Goal: Navigation & Orientation: Find specific page/section

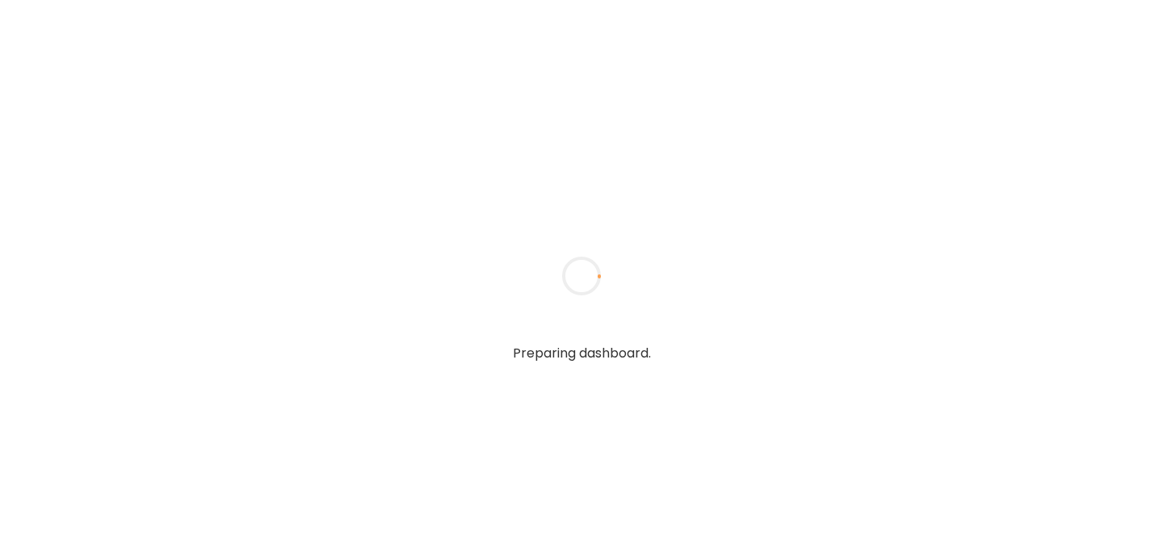
type input "******"
type input "**********"
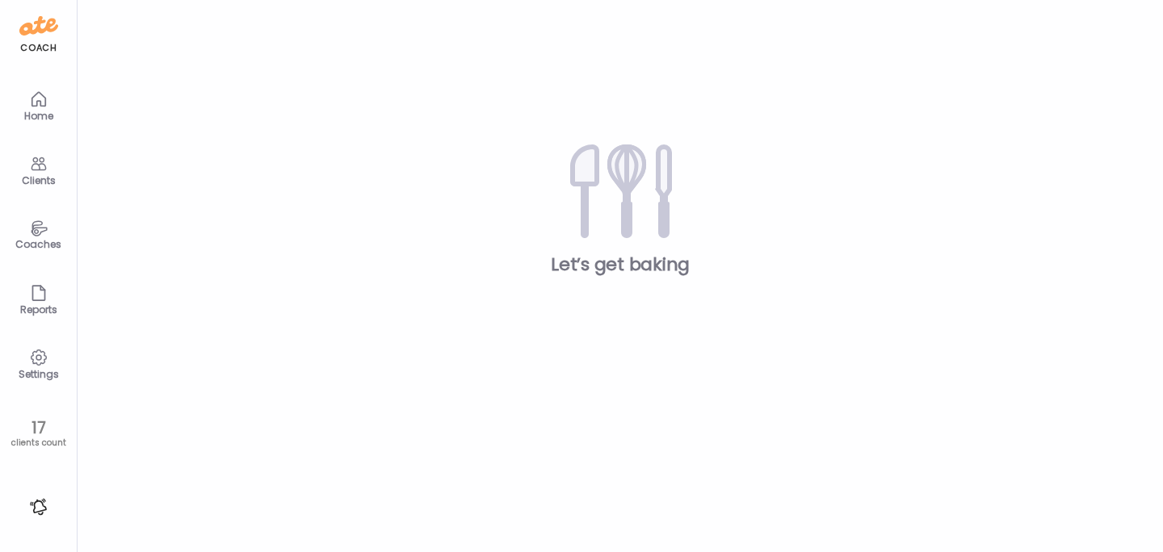
type input "**********"
click at [47, 179] on div "Clients" at bounding box center [39, 180] width 58 height 10
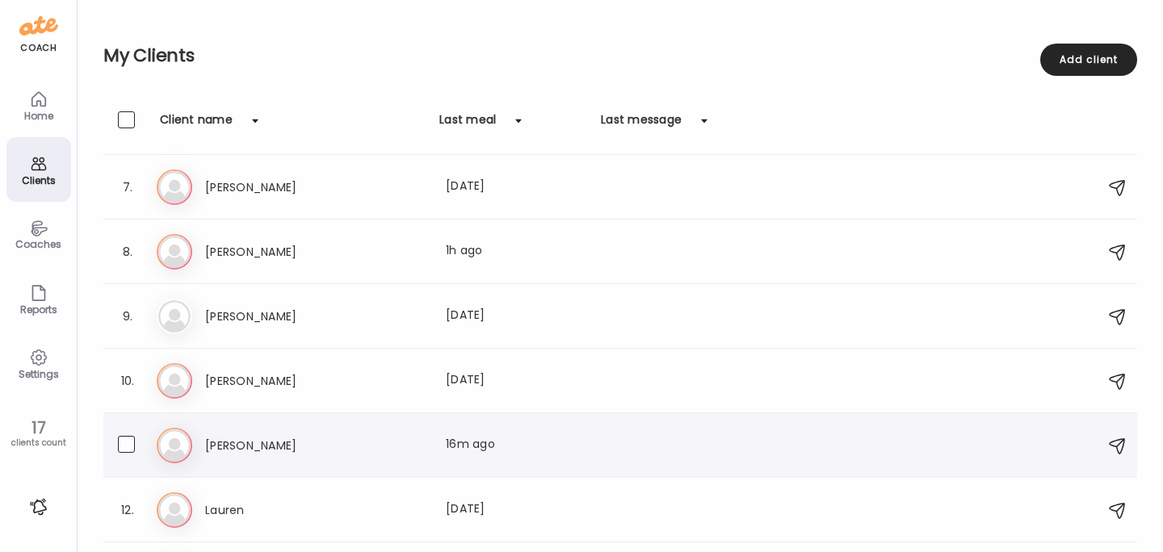
click at [239, 440] on h3 "[PERSON_NAME]" at bounding box center [276, 445] width 142 height 19
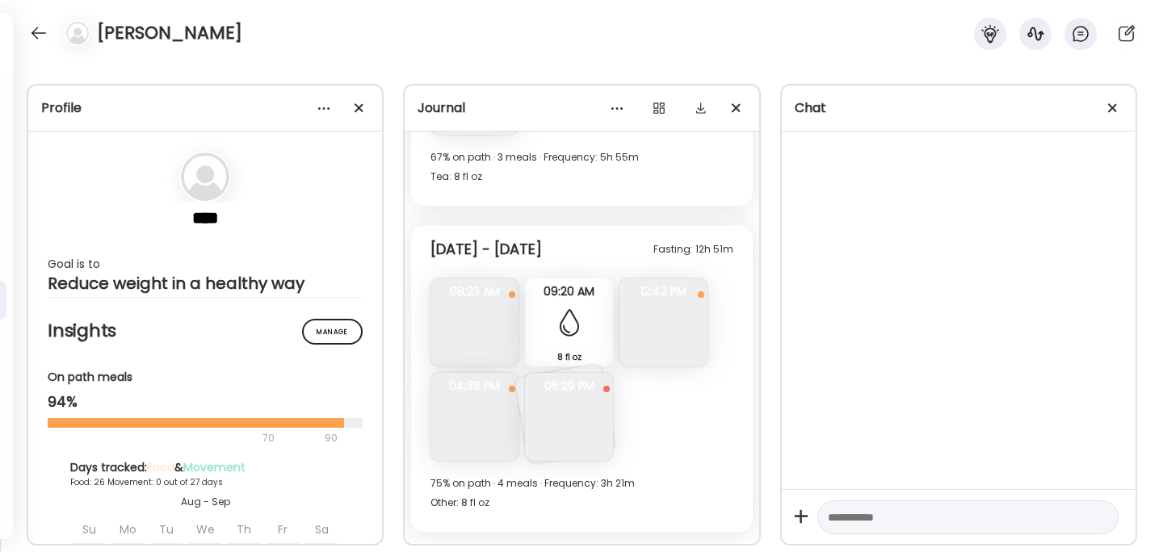
scroll to position [9962, 0]
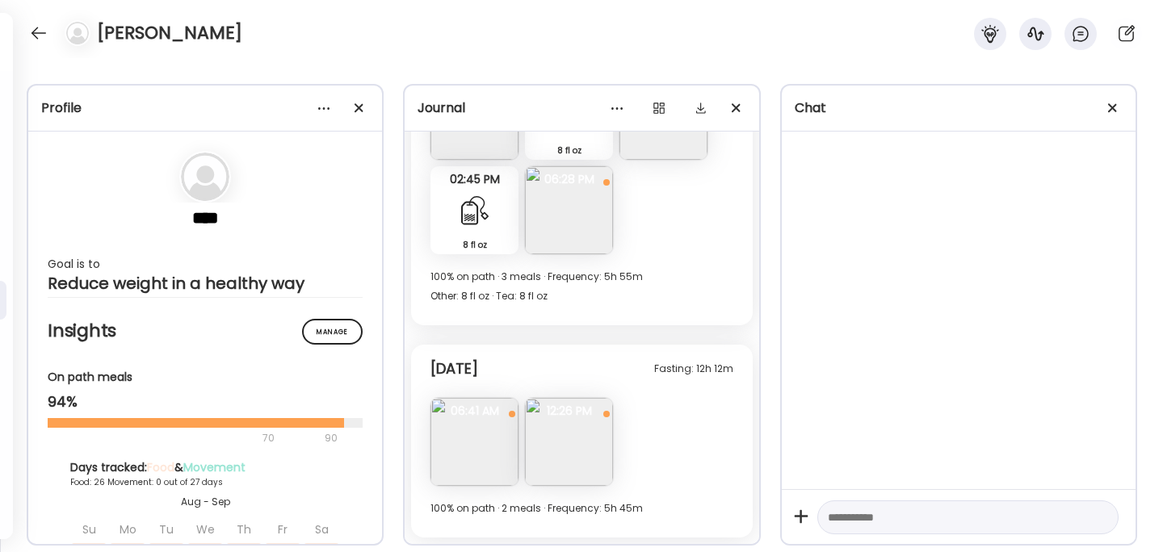
click at [473, 421] on img at bounding box center [474, 442] width 88 height 88
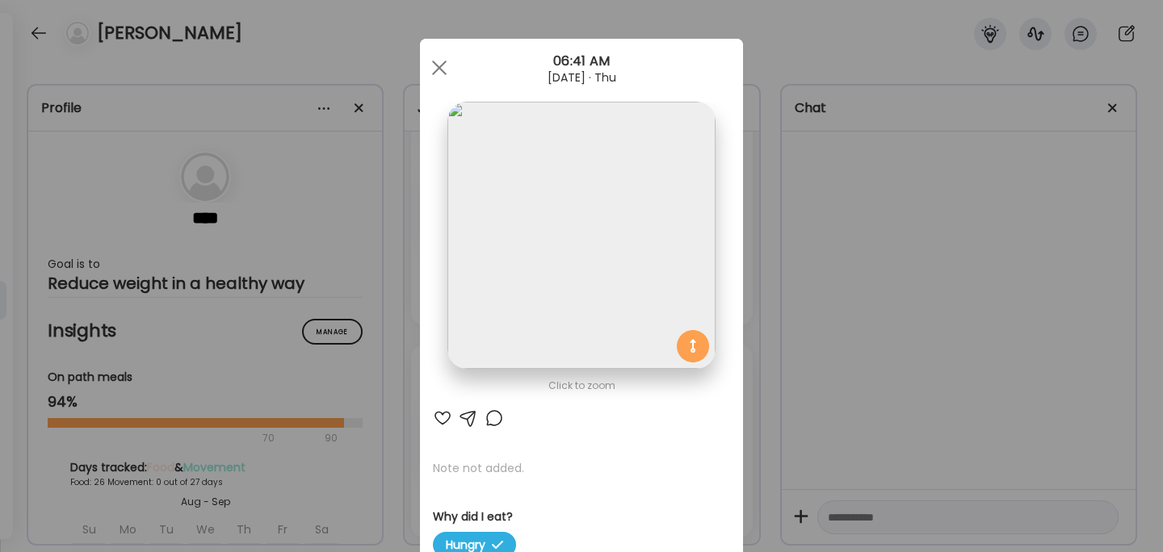
click at [820, 334] on div "Ate Coach Dashboard Wahoo! It’s official Take a moment to set up your Coach Pro…" at bounding box center [581, 276] width 1163 height 552
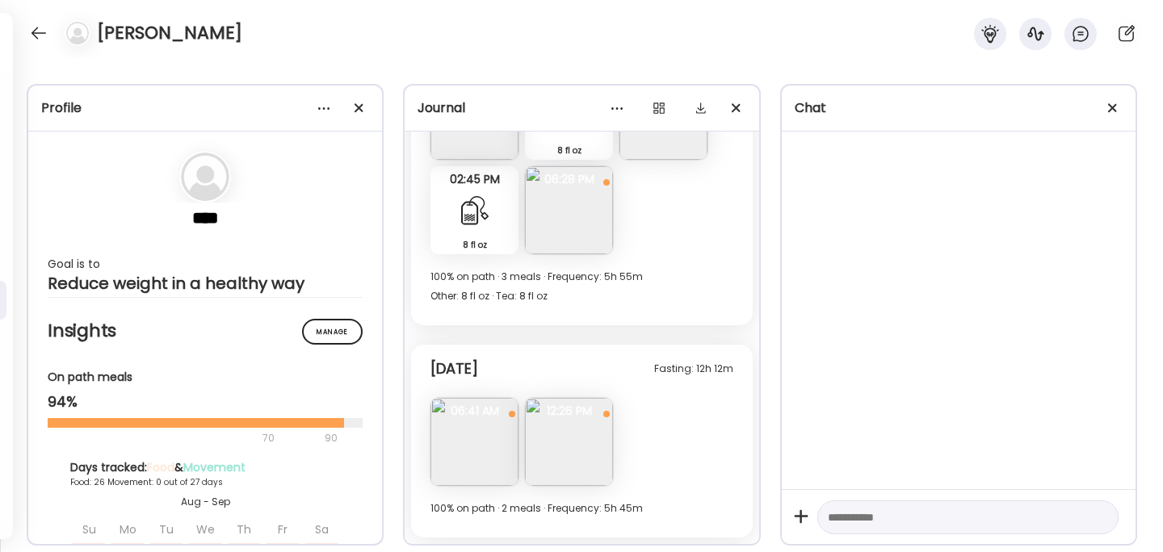
click at [569, 451] on img at bounding box center [569, 442] width 88 height 88
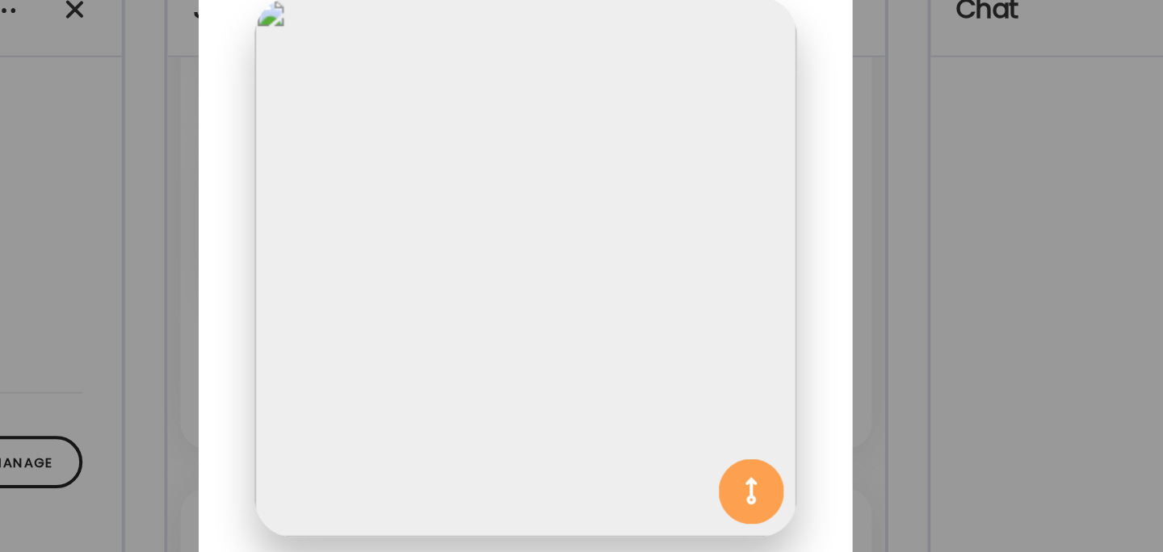
click at [786, 250] on div "Ate Coach Dashboard Wahoo! It’s official Take a moment to set up your Coach Pro…" at bounding box center [581, 276] width 1163 height 552
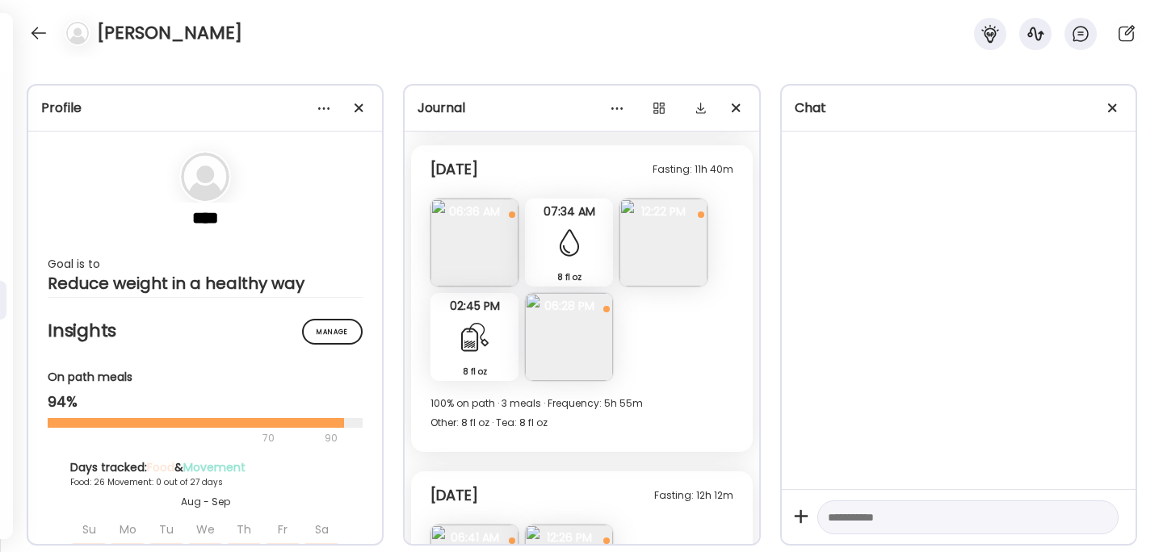
scroll to position [9832, 0]
click at [573, 346] on img at bounding box center [569, 340] width 88 height 88
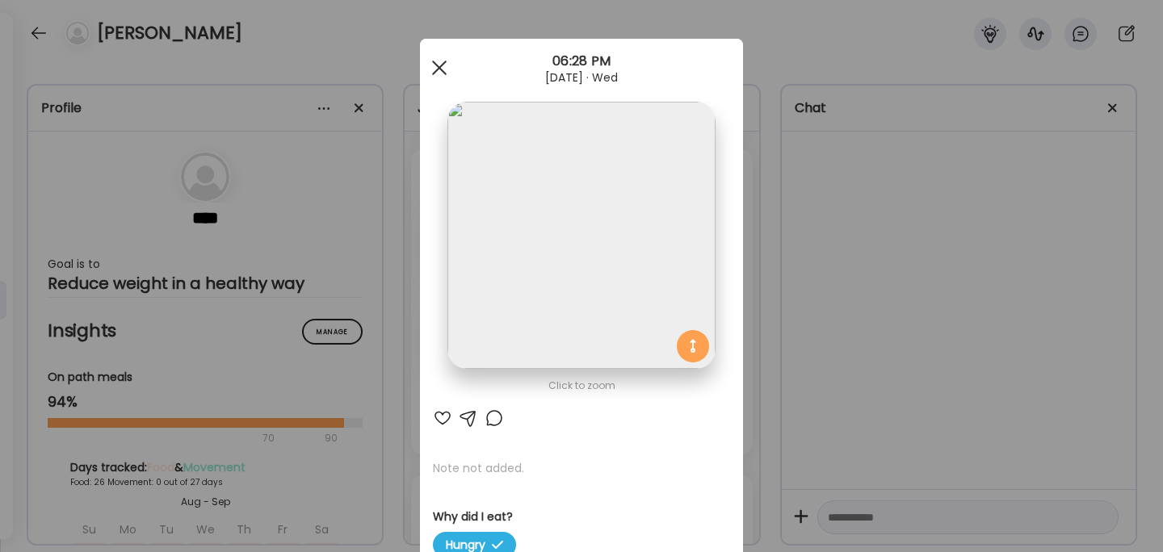
click at [438, 67] on span at bounding box center [439, 68] width 15 height 15
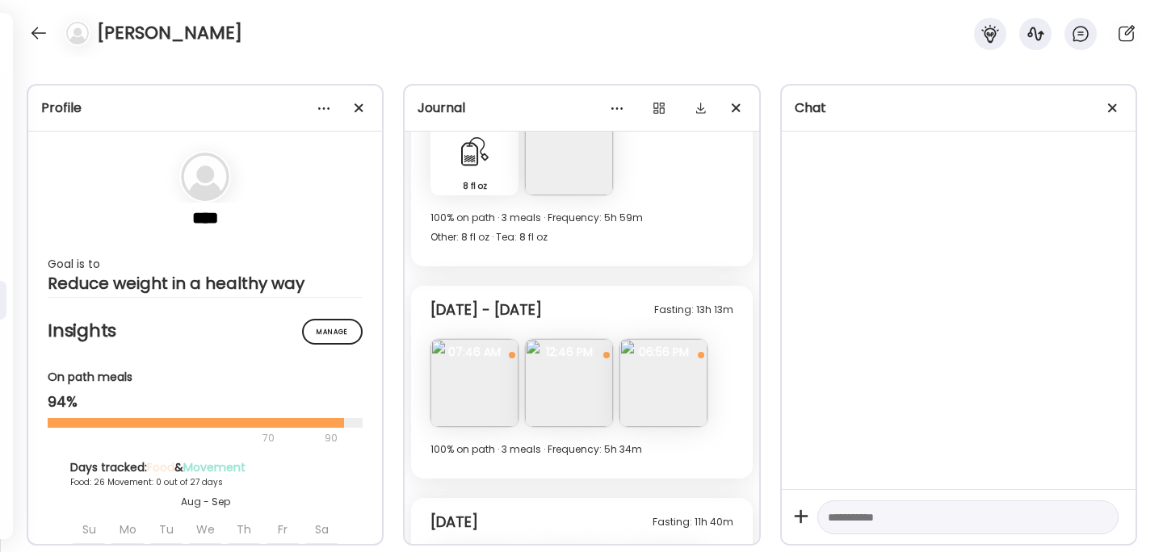
scroll to position [9477, 0]
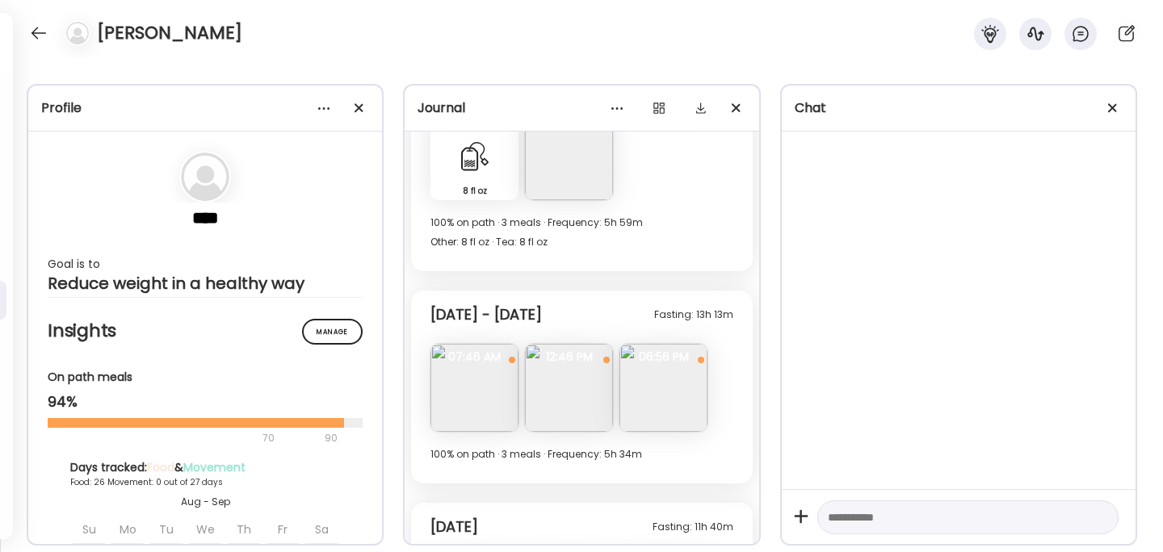
click at [665, 401] on img at bounding box center [663, 388] width 88 height 88
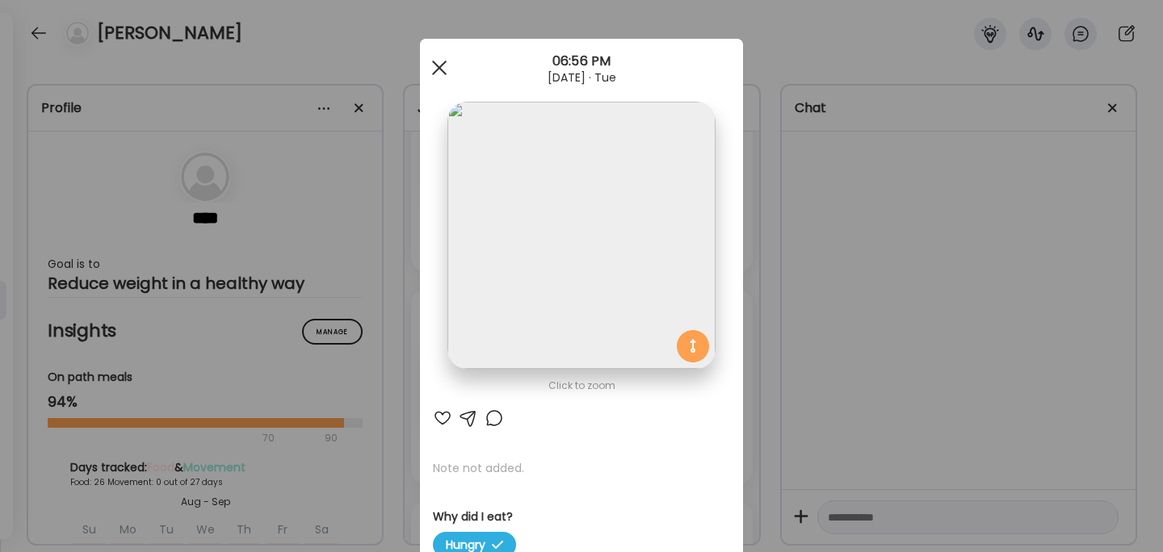
click at [440, 63] on div at bounding box center [439, 68] width 32 height 32
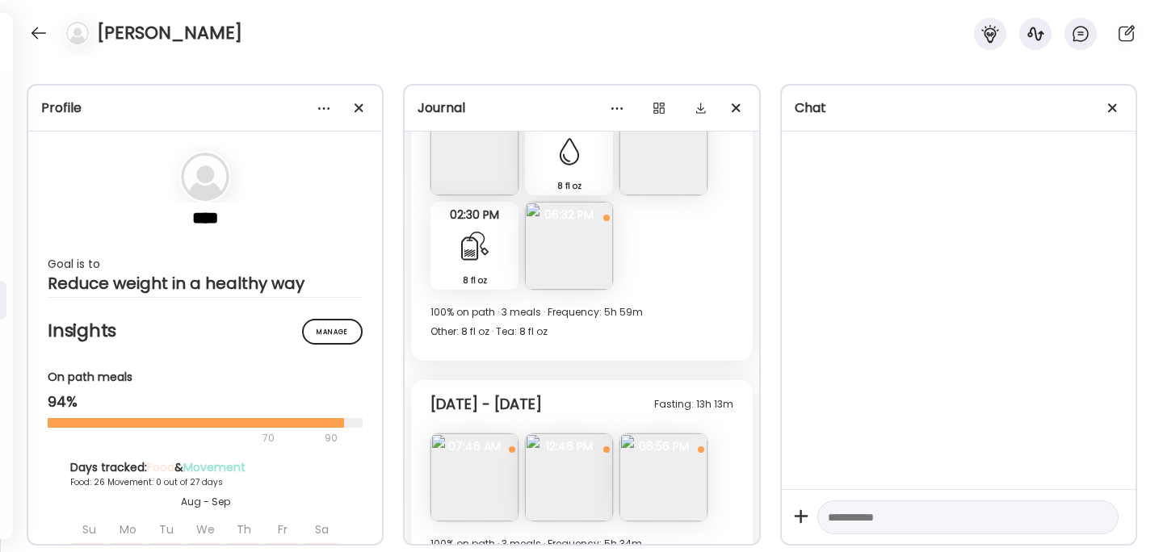
scroll to position [9342, 0]
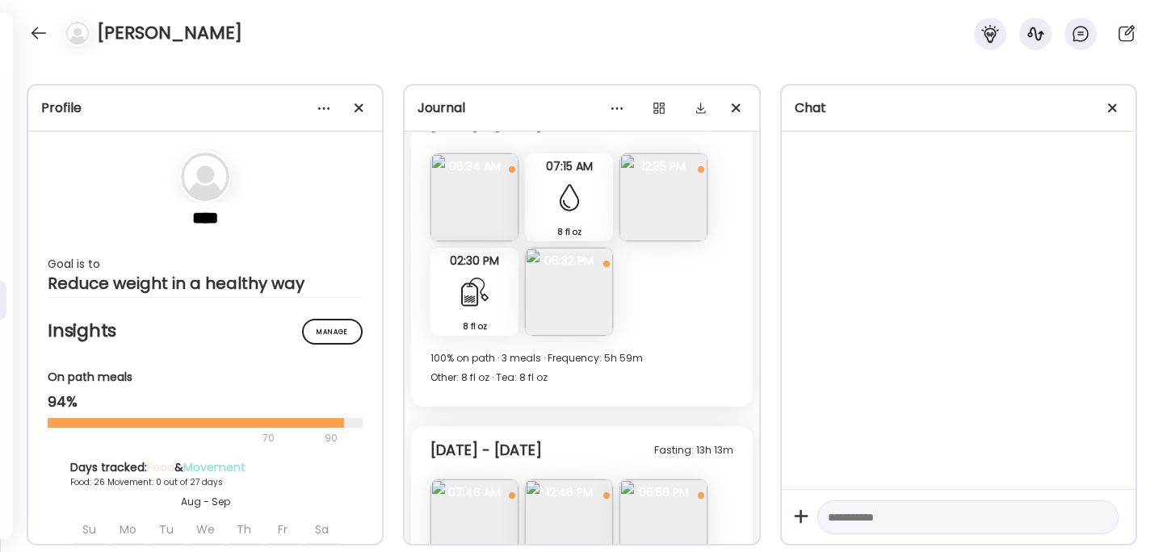
click at [578, 307] on img at bounding box center [569, 292] width 88 height 88
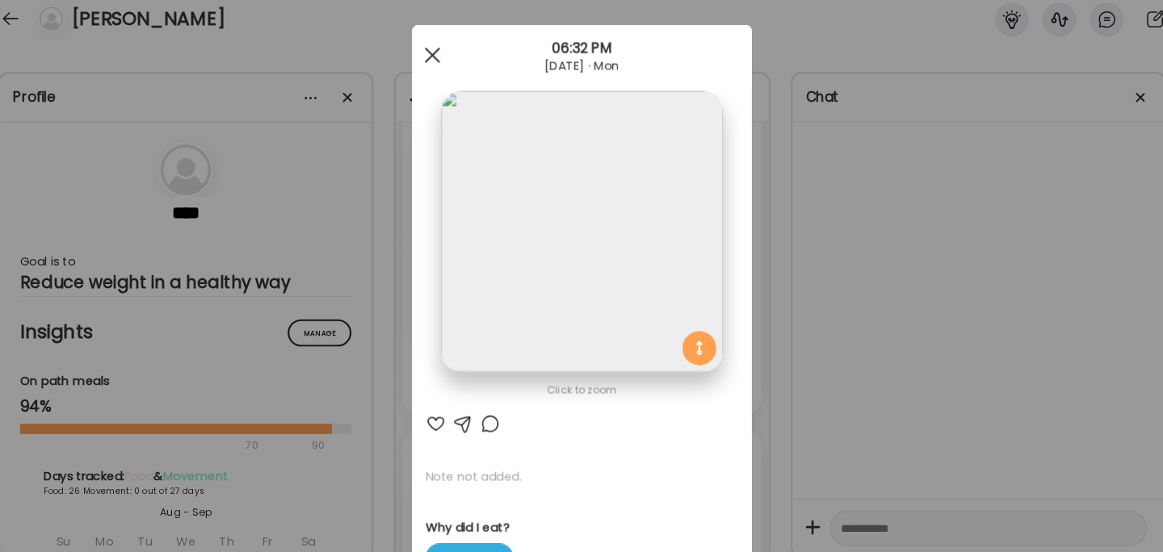
click at [438, 65] on span at bounding box center [439, 68] width 15 height 15
